Goal: Transaction & Acquisition: Book appointment/travel/reservation

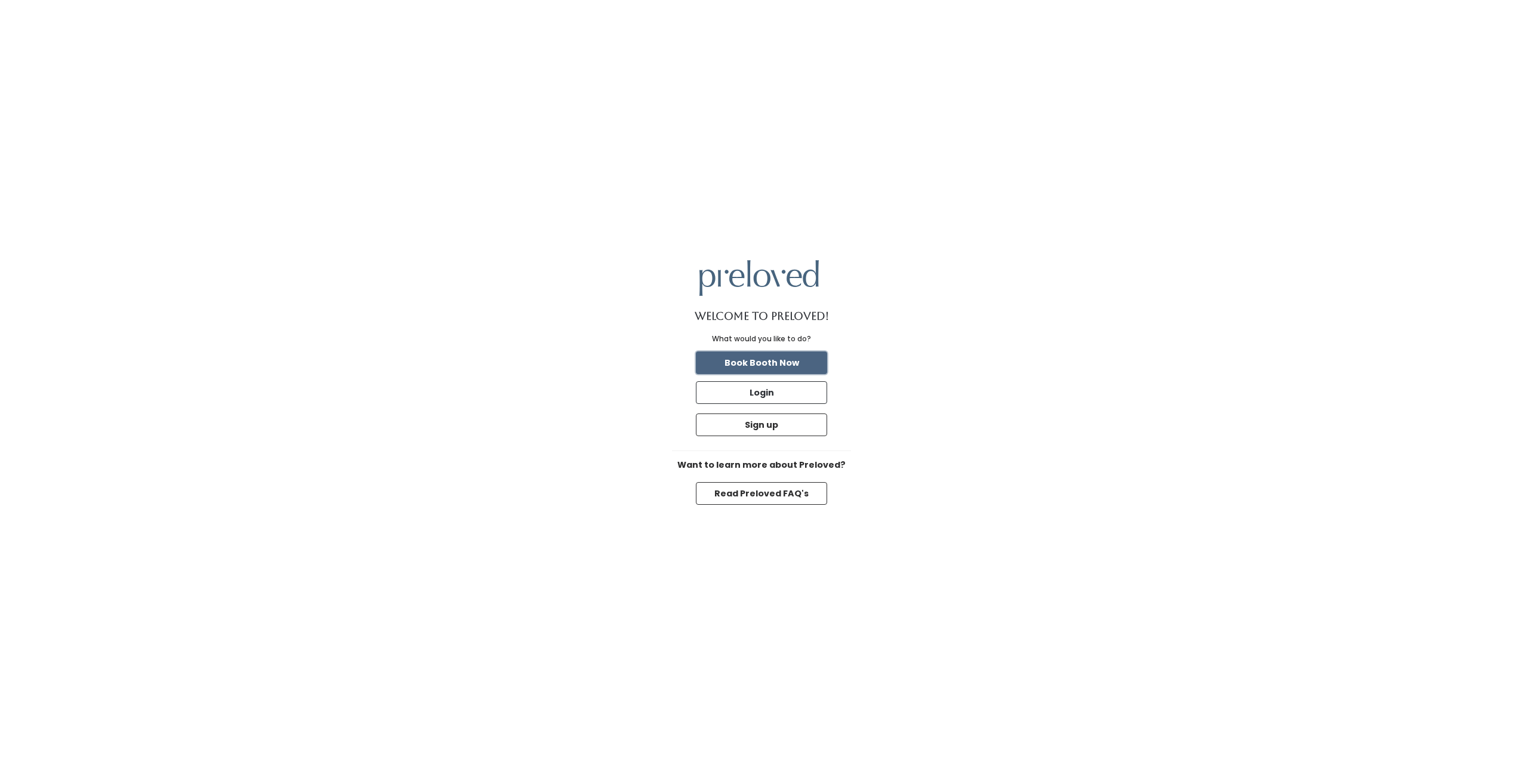
click at [763, 364] on button "Book Booth Now" at bounding box center [762, 362] width 131 height 23
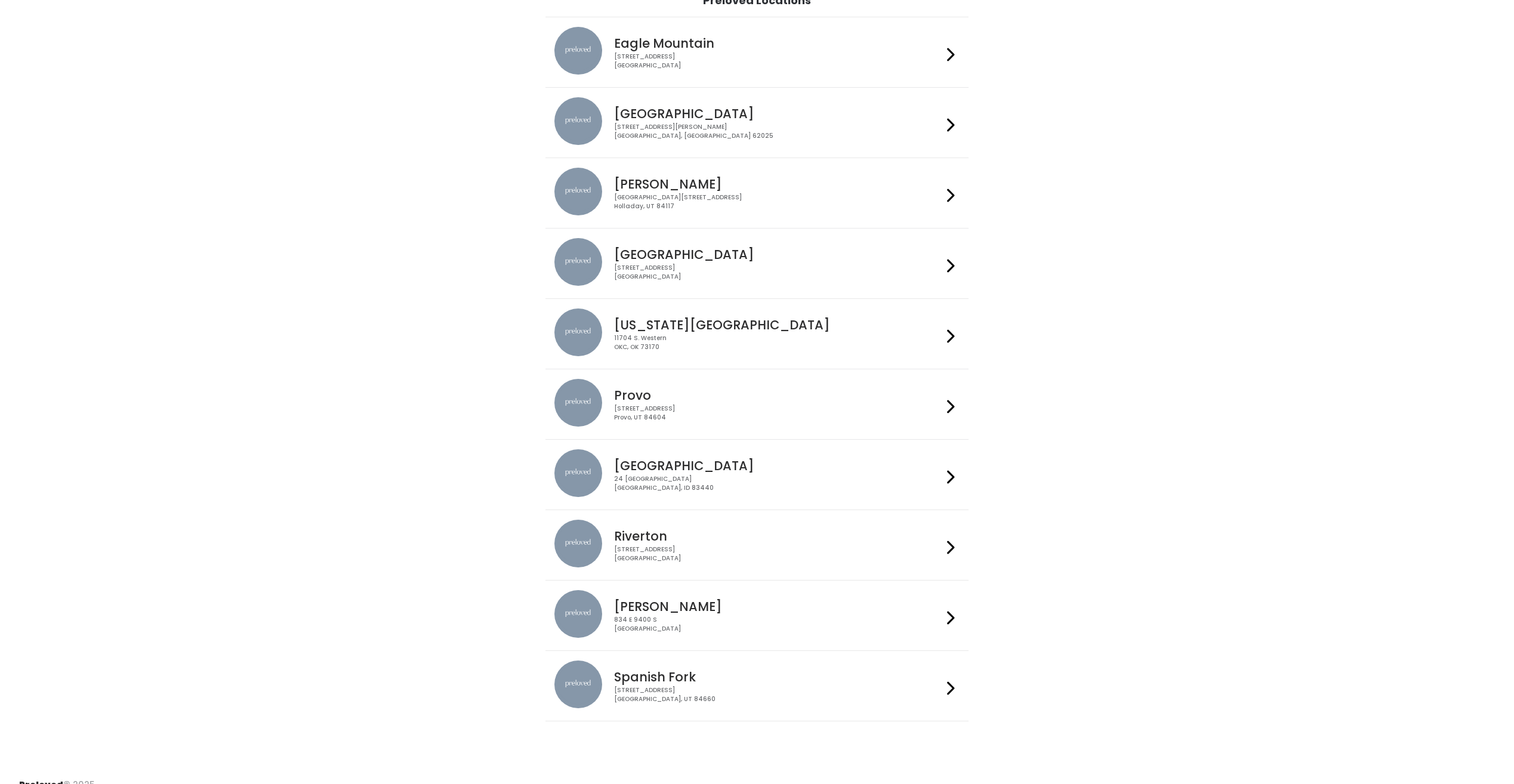
scroll to position [120, 0]
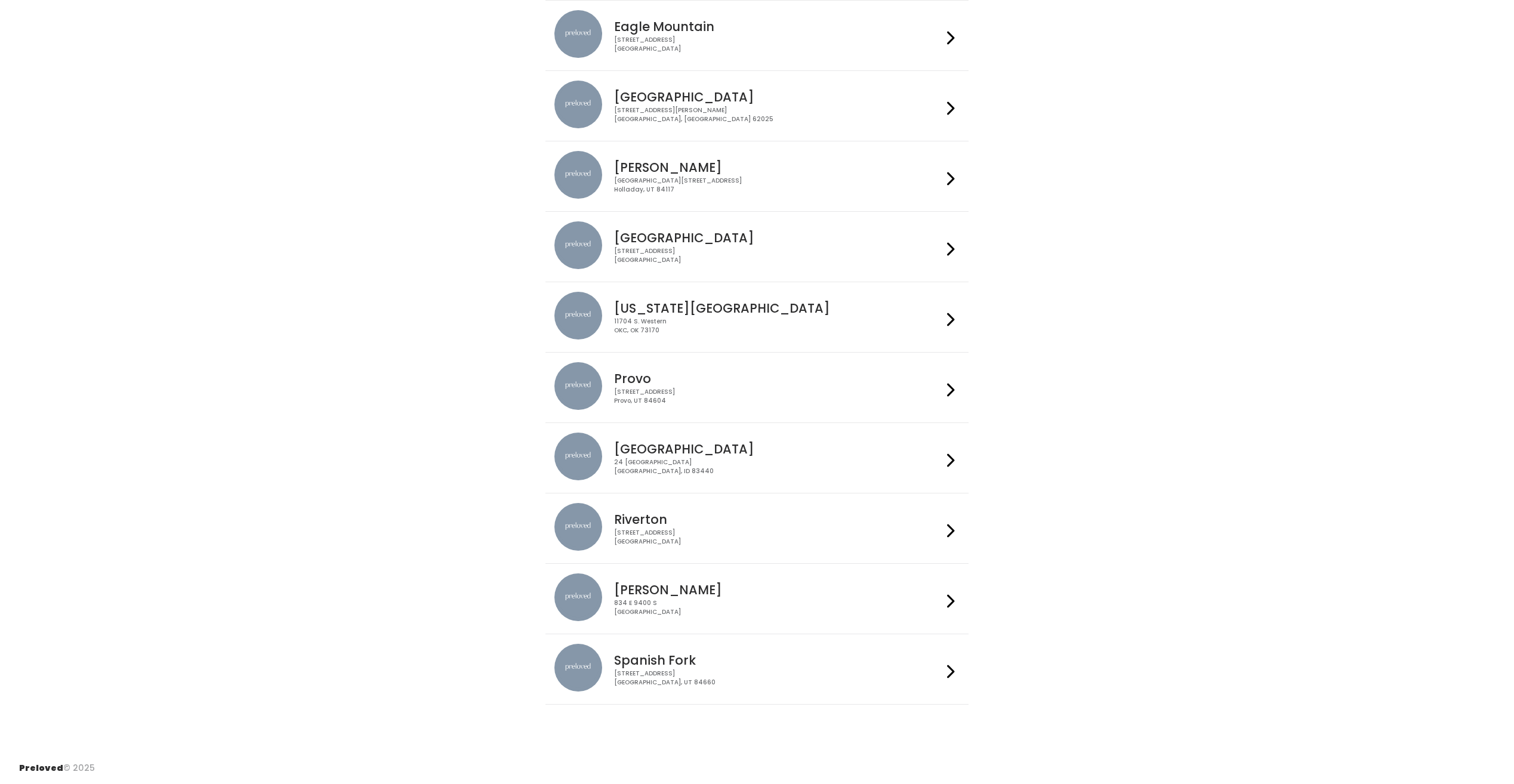
click at [711, 244] on h4 "[GEOGRAPHIC_DATA]" at bounding box center [778, 238] width 328 height 13
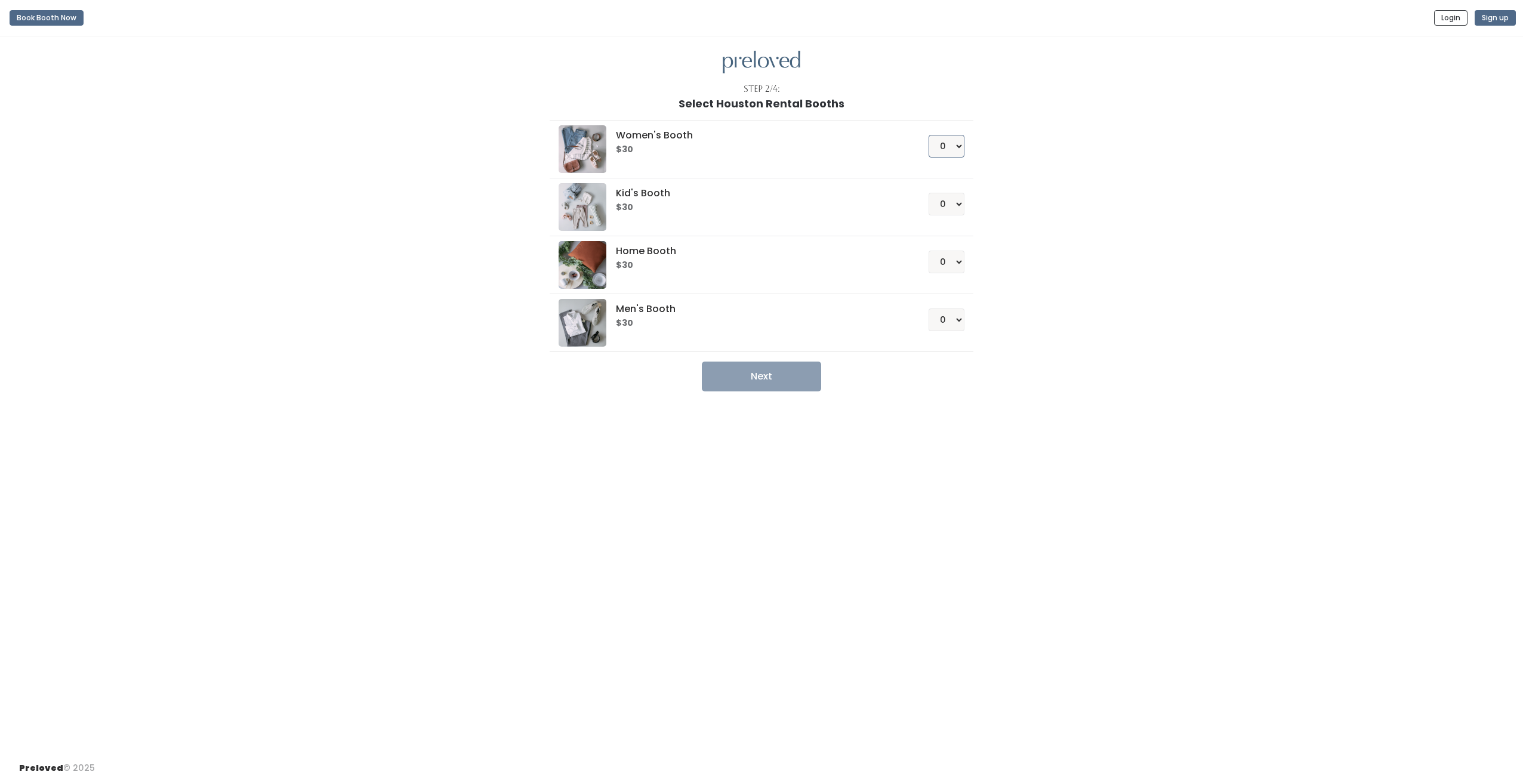
click at [944, 148] on select "0 1 2 3 4" at bounding box center [946, 146] width 36 height 23
select select "1"
click at [928, 135] on select "0 1 2 3 4" at bounding box center [946, 146] width 36 height 23
click at [798, 373] on button "Next" at bounding box center [761, 376] width 119 height 30
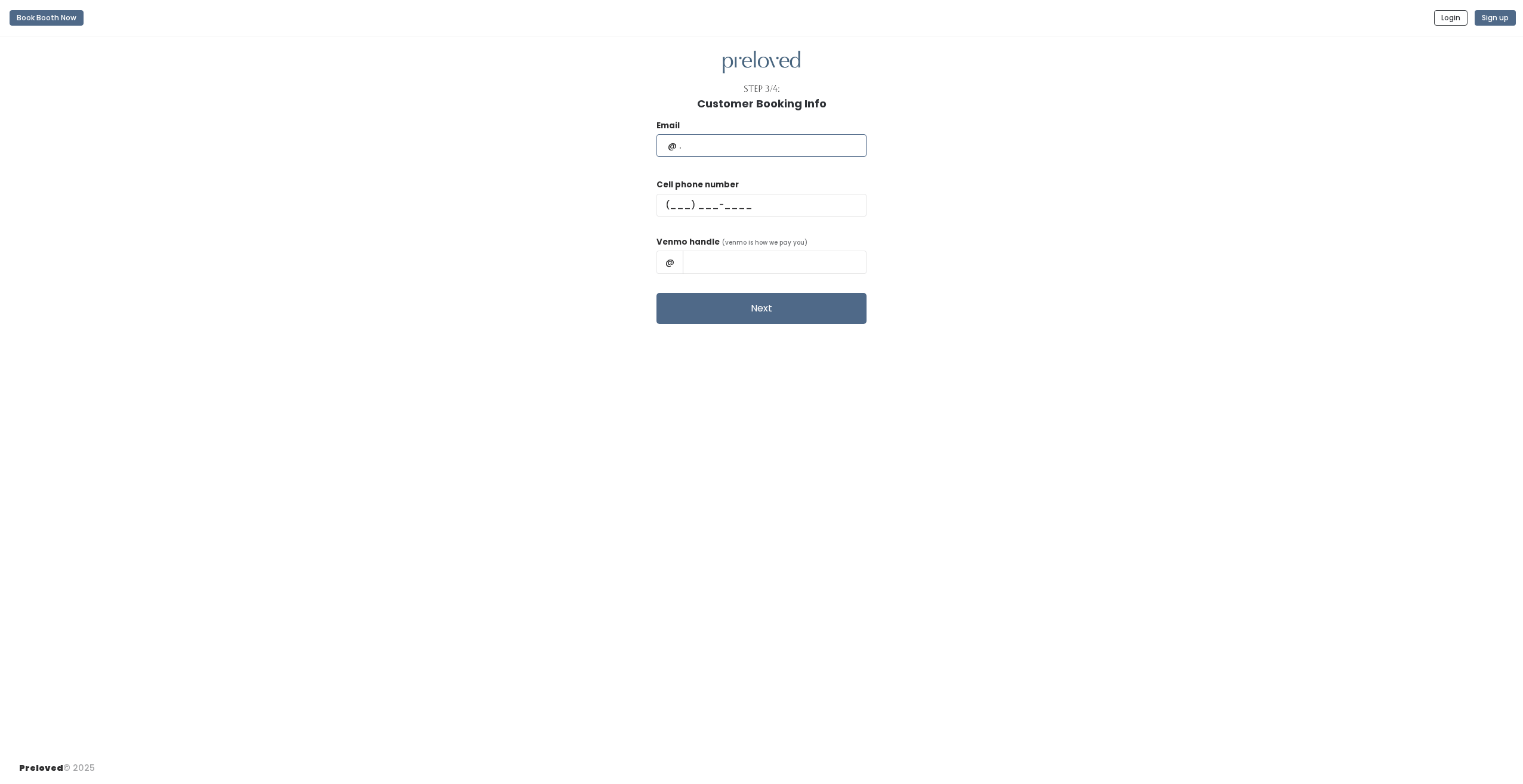
click at [782, 144] on input "text" at bounding box center [762, 145] width 210 height 23
click at [1043, 87] on div "Step 3/4:" at bounding box center [761, 89] width 1484 height 13
